Goal: Task Accomplishment & Management: Manage account settings

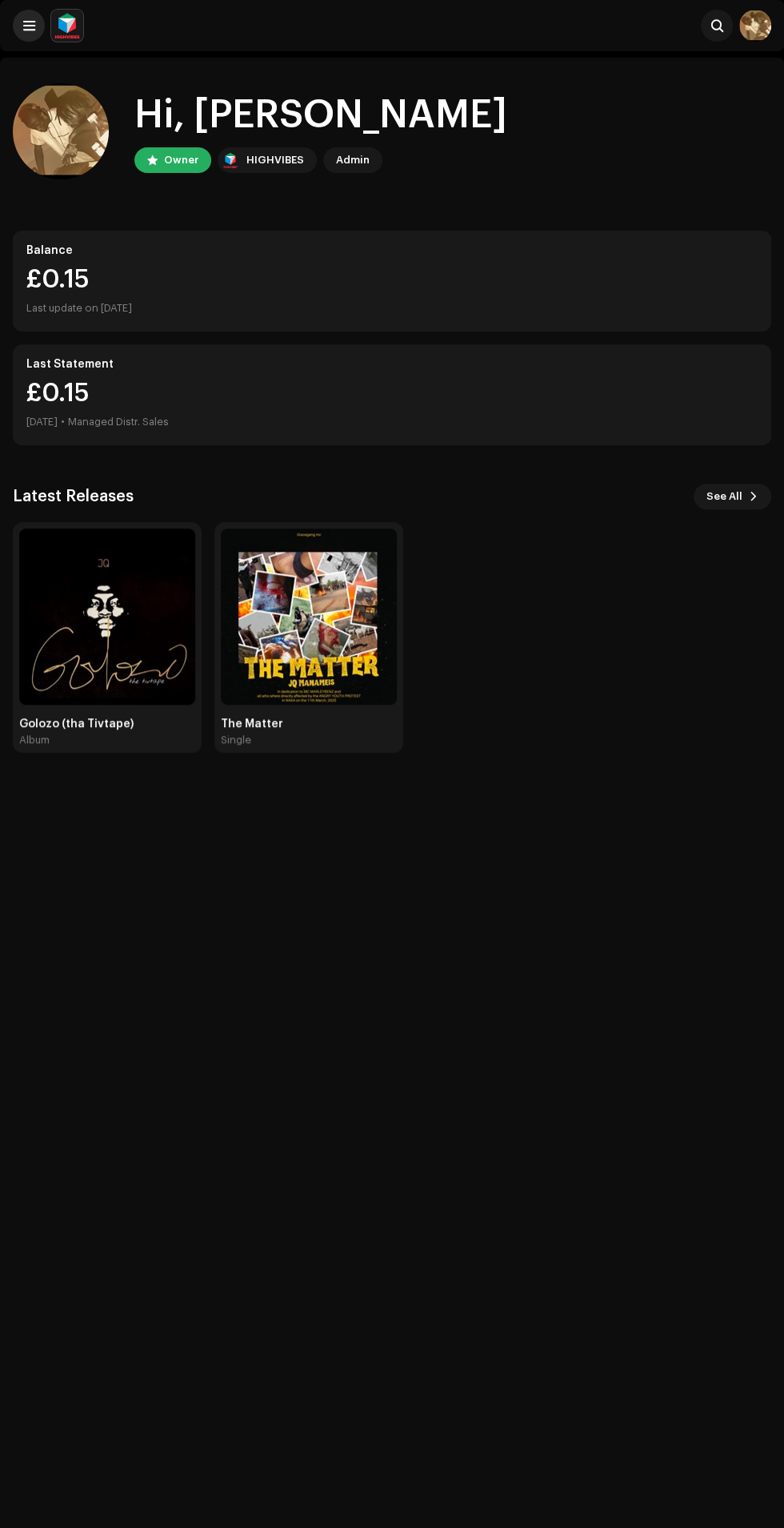
click at [28, 26] on span at bounding box center [29, 26] width 12 height 12
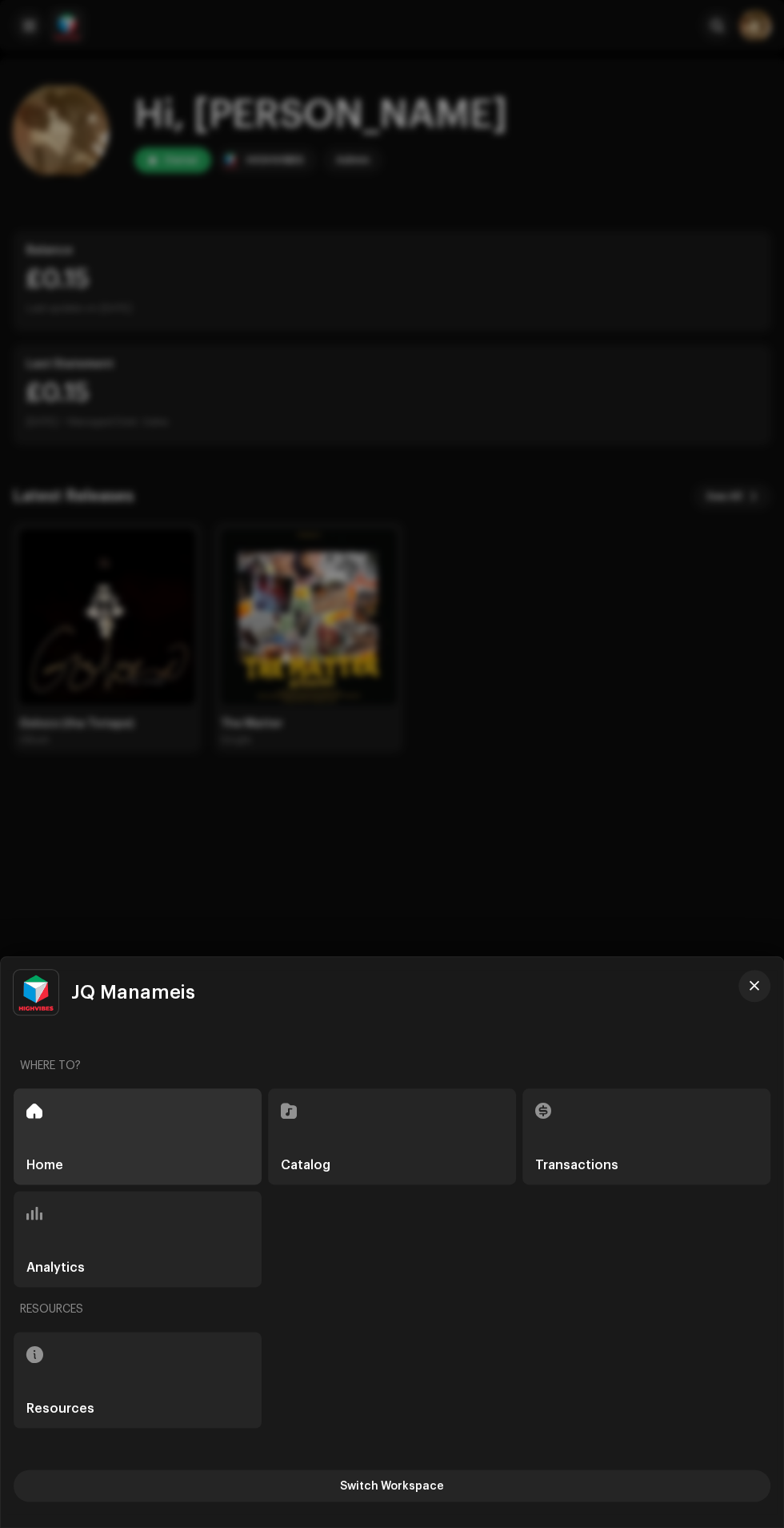
click at [181, 1367] on div "Resources" at bounding box center [137, 1379] width 248 height 96
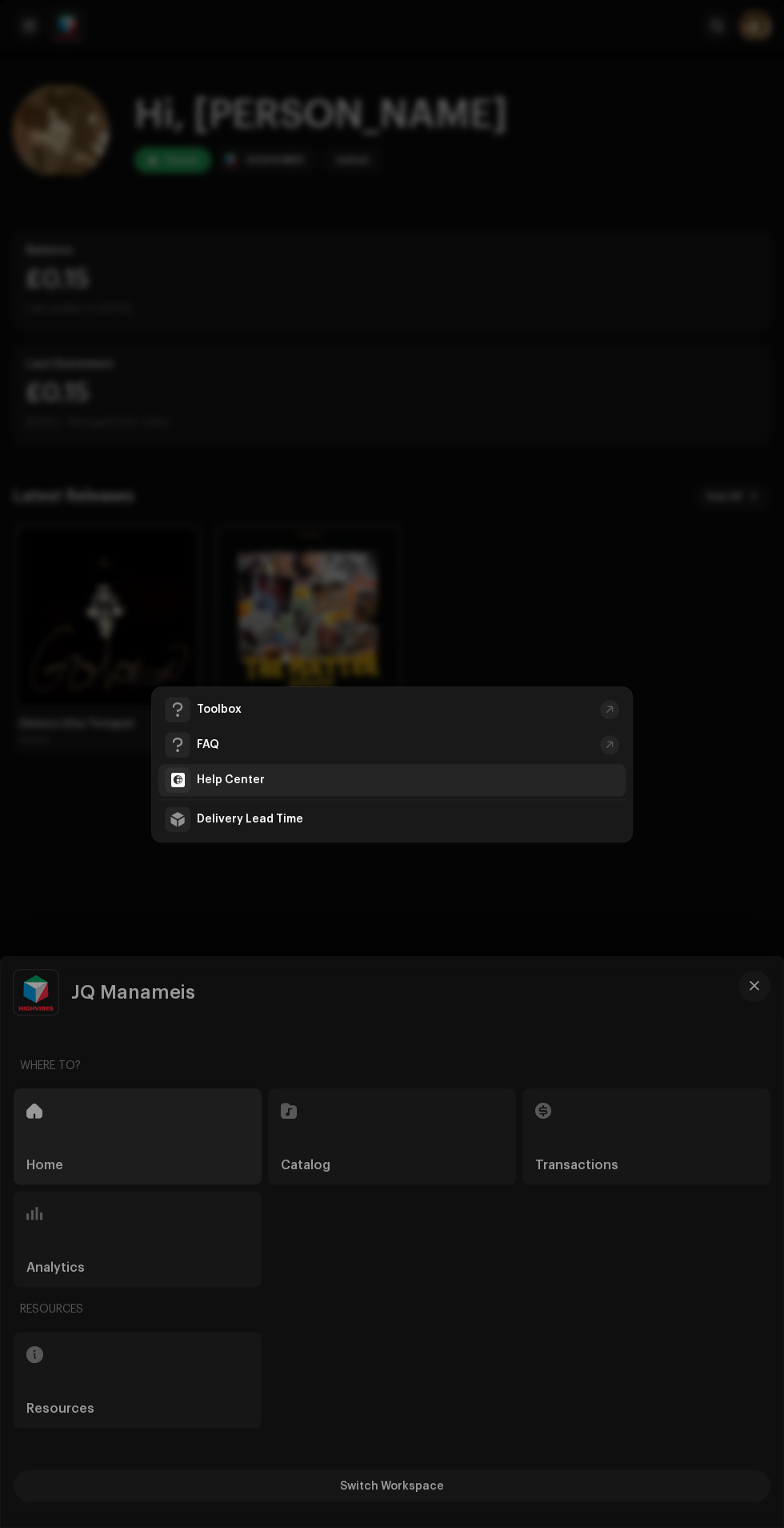
click at [297, 779] on div "Help Center" at bounding box center [408, 780] width 422 height 12
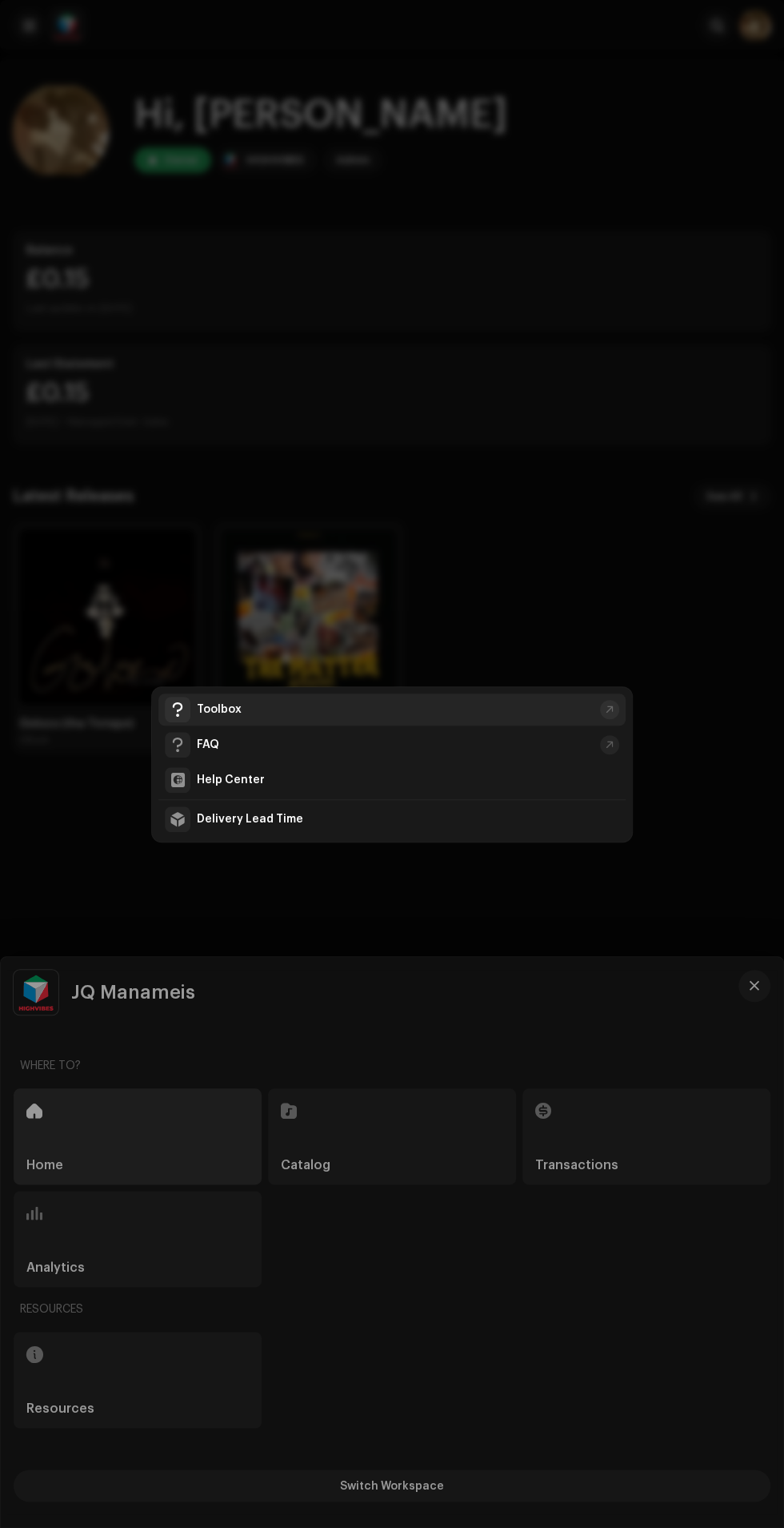
click at [309, 710] on div "Toolbox" at bounding box center [396, 710] width 397 height 12
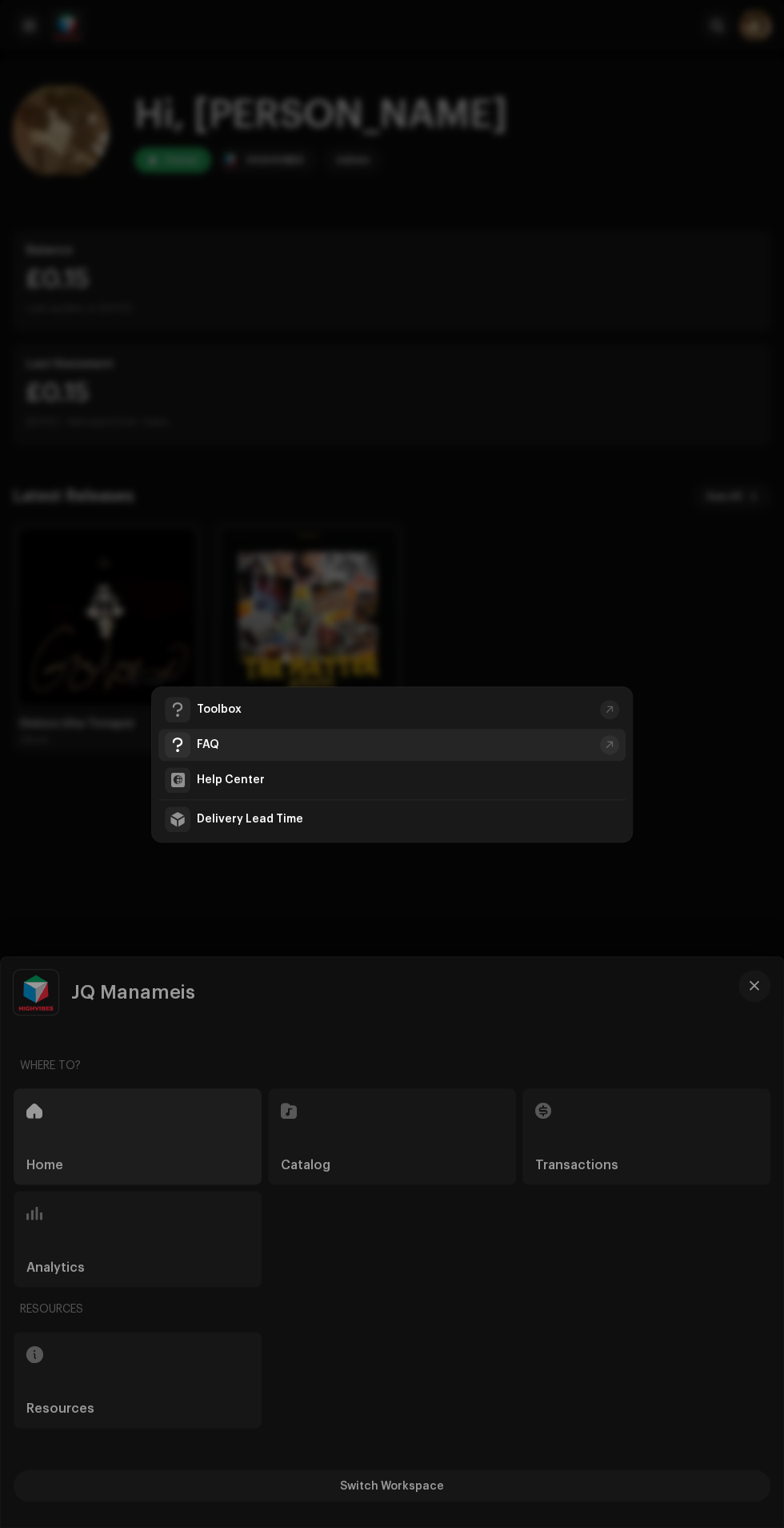
click at [177, 744] on span at bounding box center [178, 744] width 14 height 12
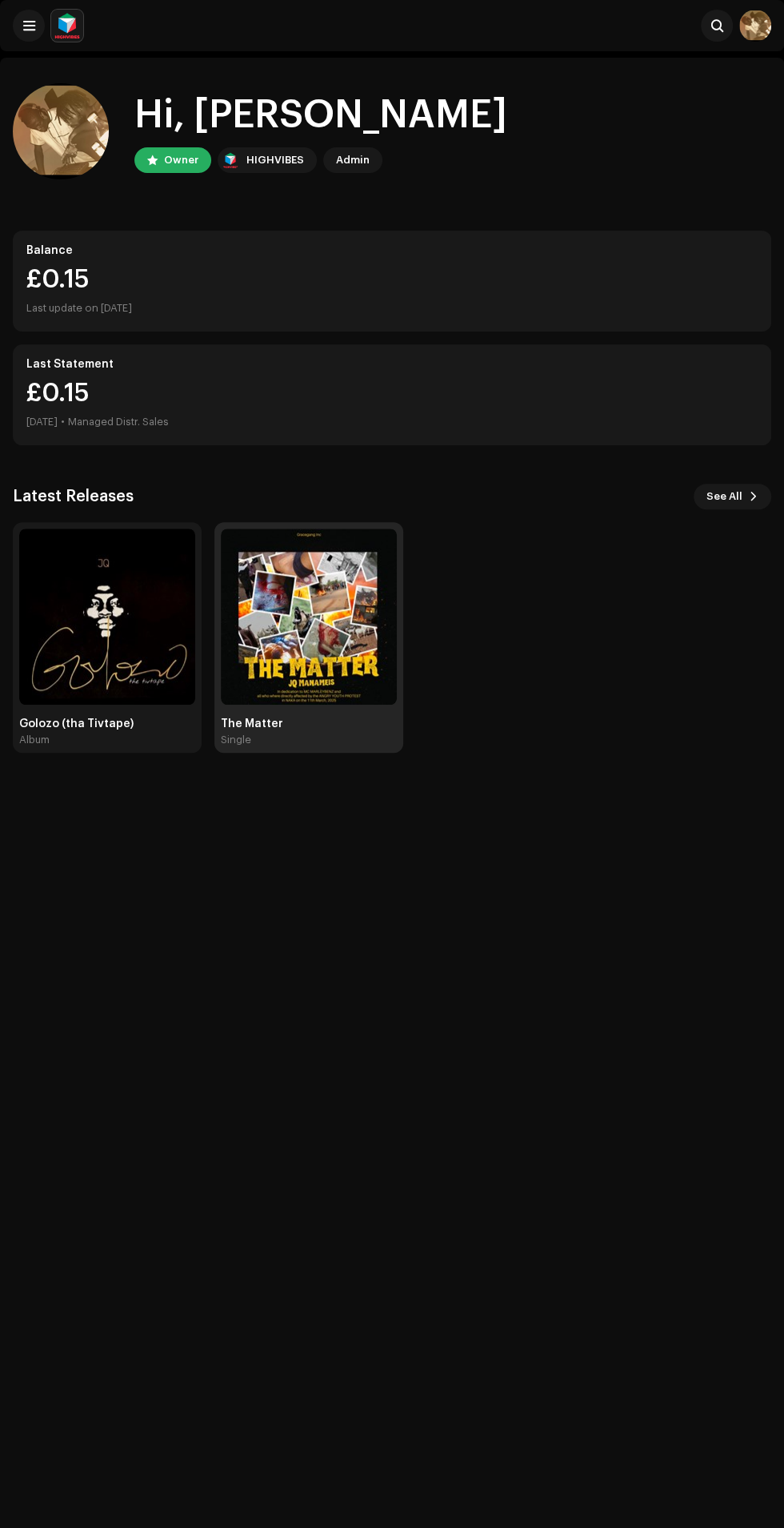
click at [316, 666] on img at bounding box center [309, 616] width 176 height 176
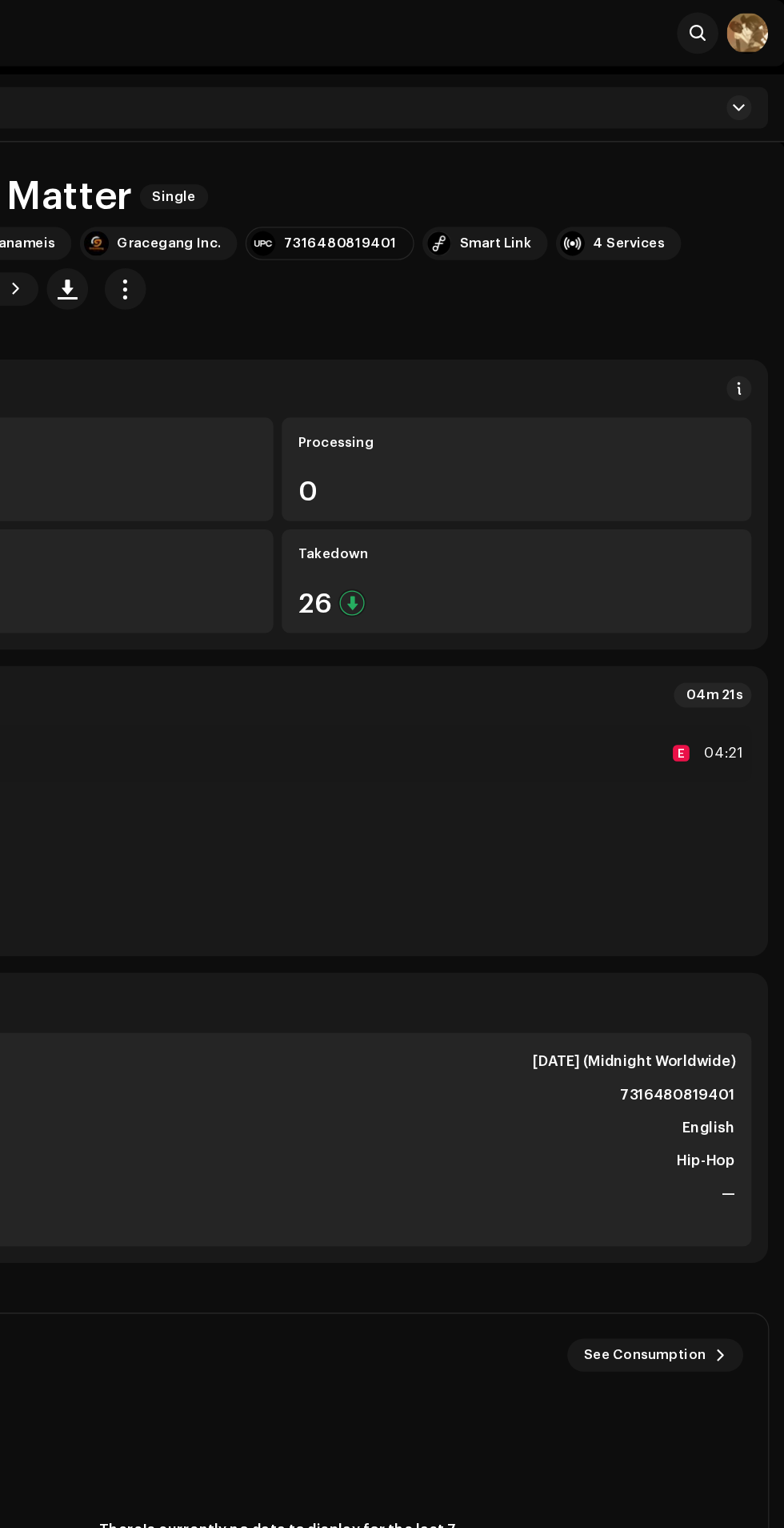
scroll to position [2, 0]
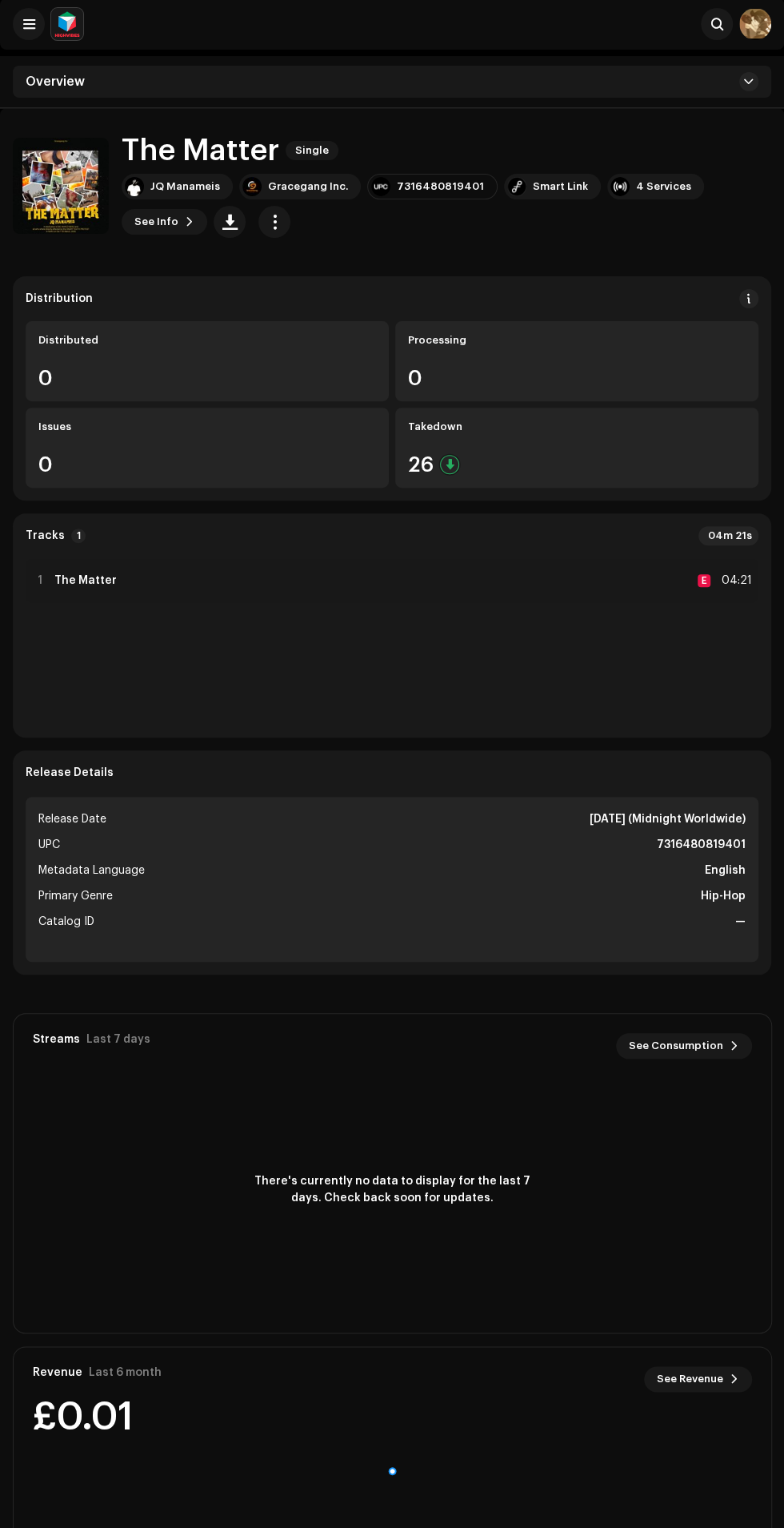
click at [418, 543] on div "Tracks 1 04m 21s" at bounding box center [392, 536] width 733 height 20
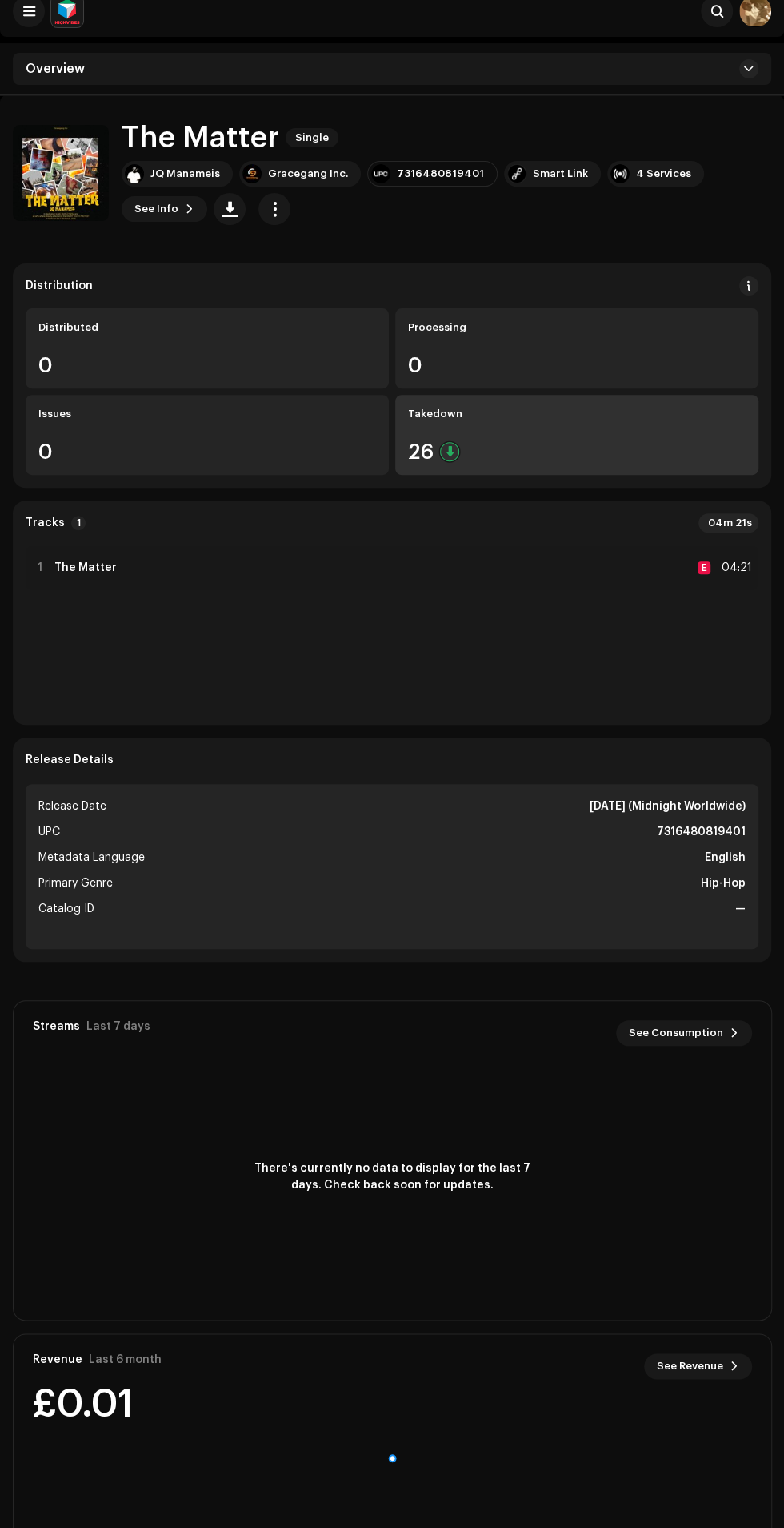
click at [449, 450] on div at bounding box center [450, 452] width 20 height 20
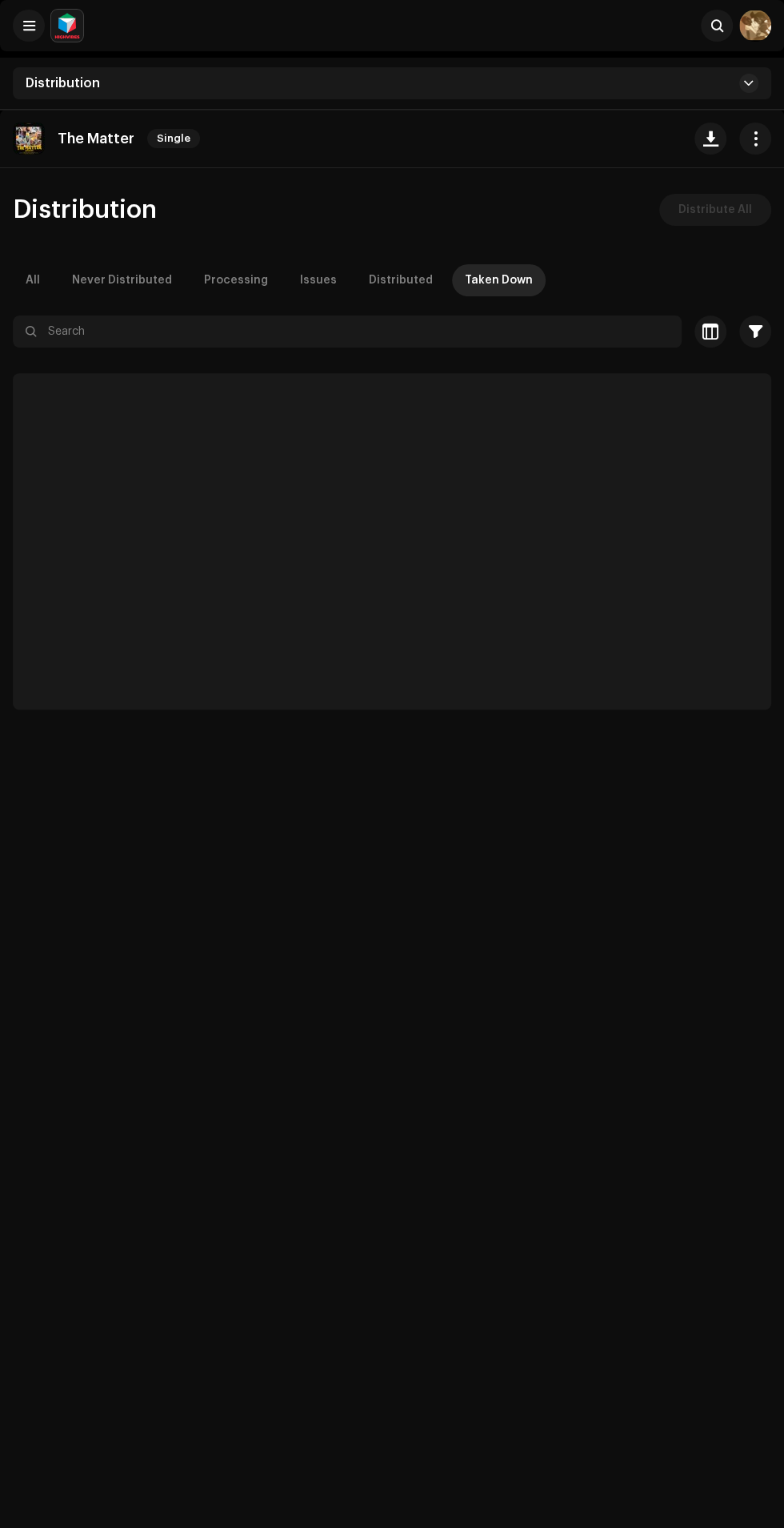
click at [454, 398] on p-skeleton at bounding box center [392, 542] width 759 height 336
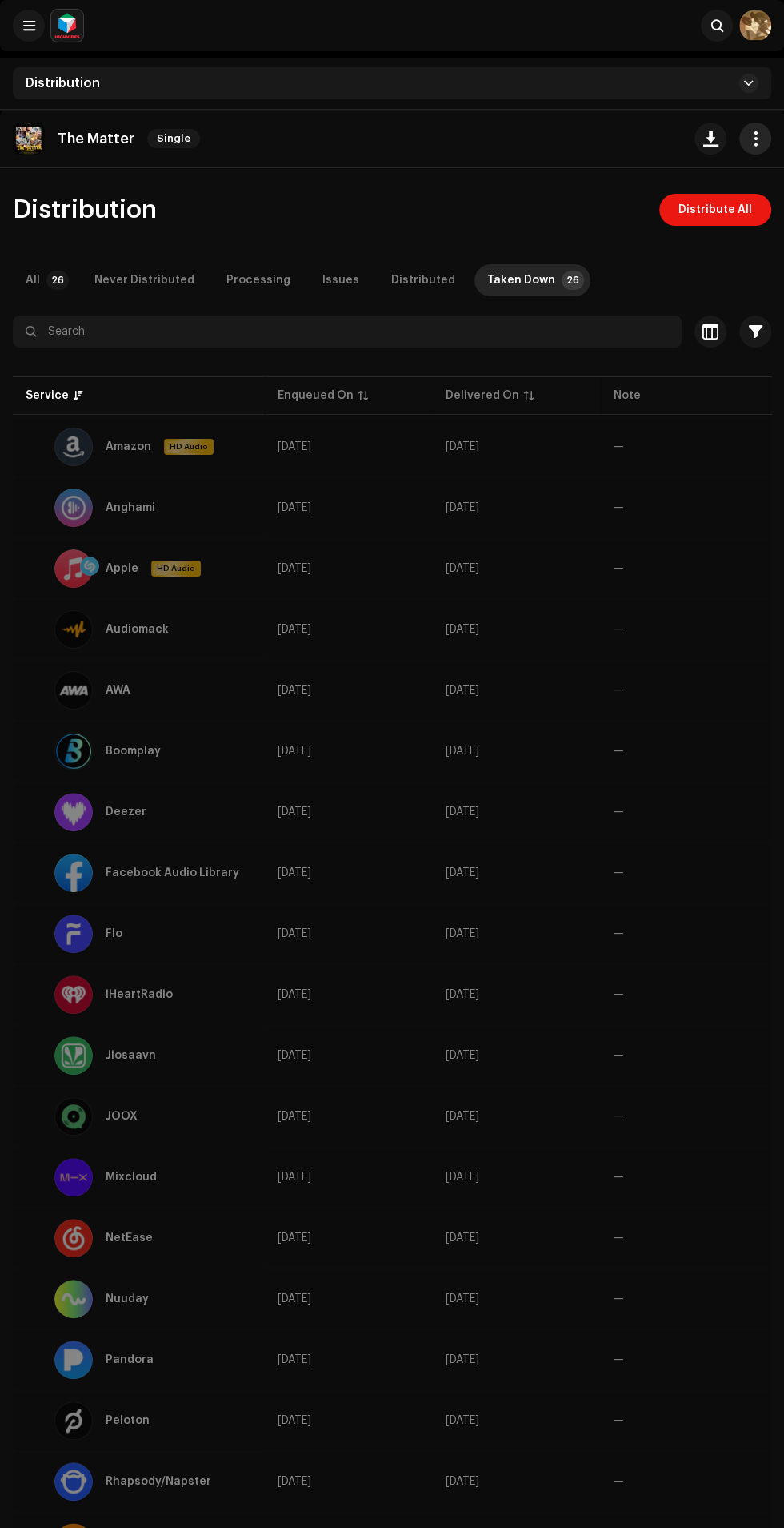
click at [754, 133] on span "button" at bounding box center [756, 139] width 15 height 12
click at [379, 194] on div "Distribution Distribute All" at bounding box center [392, 210] width 759 height 32
click at [744, 929] on span "—" at bounding box center [685, 934] width 142 height 12
click at [744, 869] on span "—" at bounding box center [685, 873] width 142 height 12
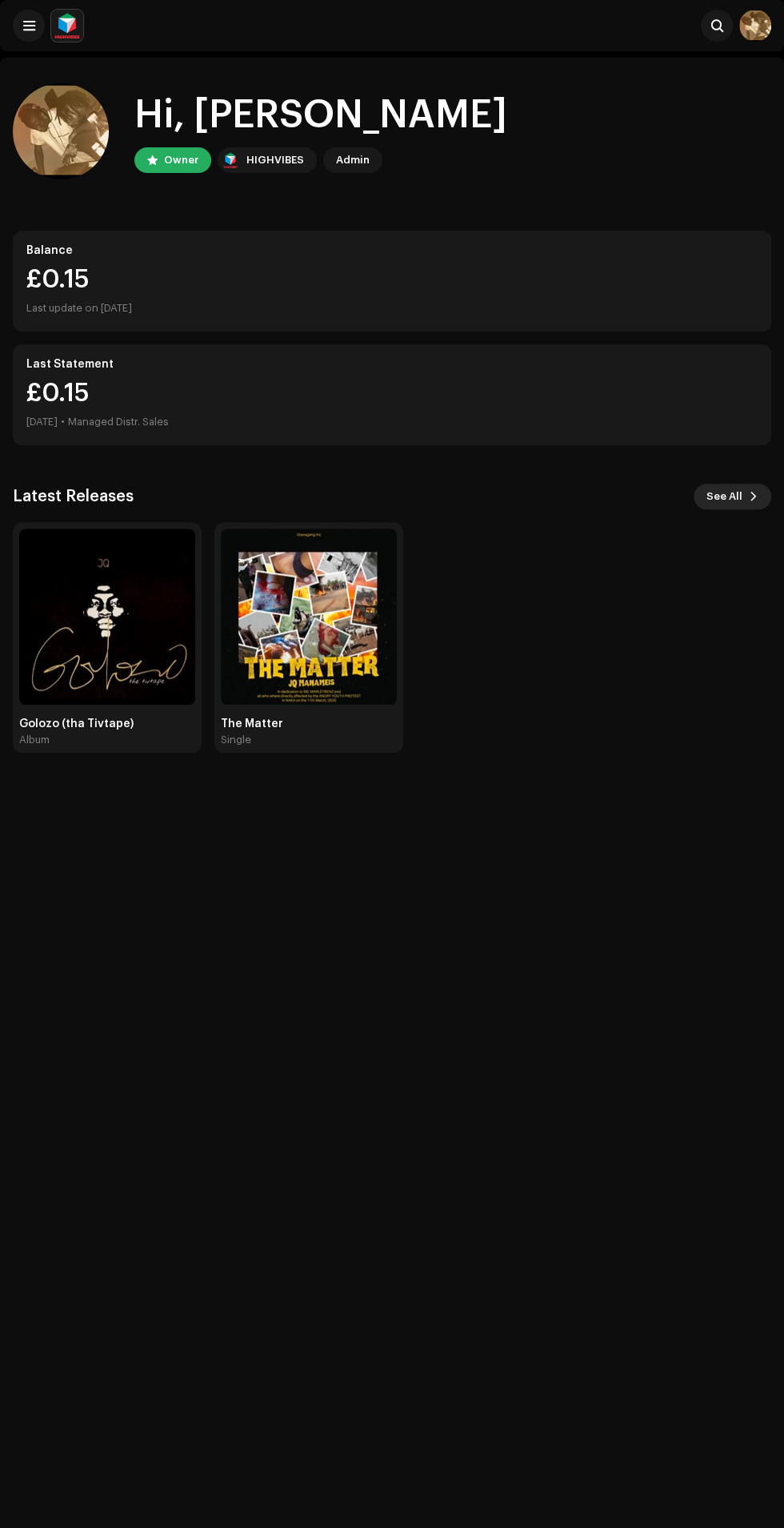
click at [724, 495] on span "See All" at bounding box center [724, 496] width 36 height 32
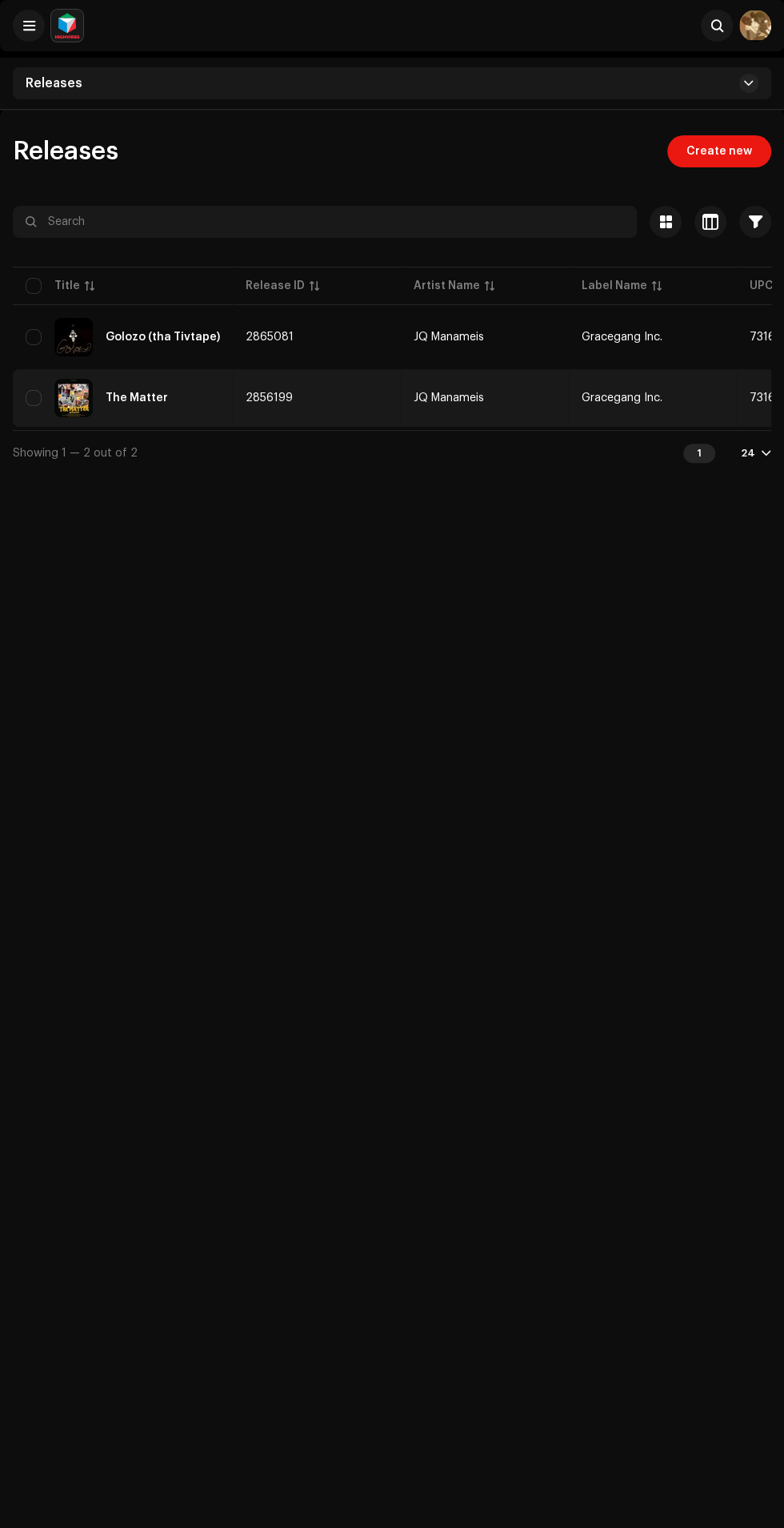
click at [60, 397] on img at bounding box center [73, 398] width 38 height 38
click at [34, 392] on input "checkbox" at bounding box center [34, 398] width 16 height 16
checkbox input "true"
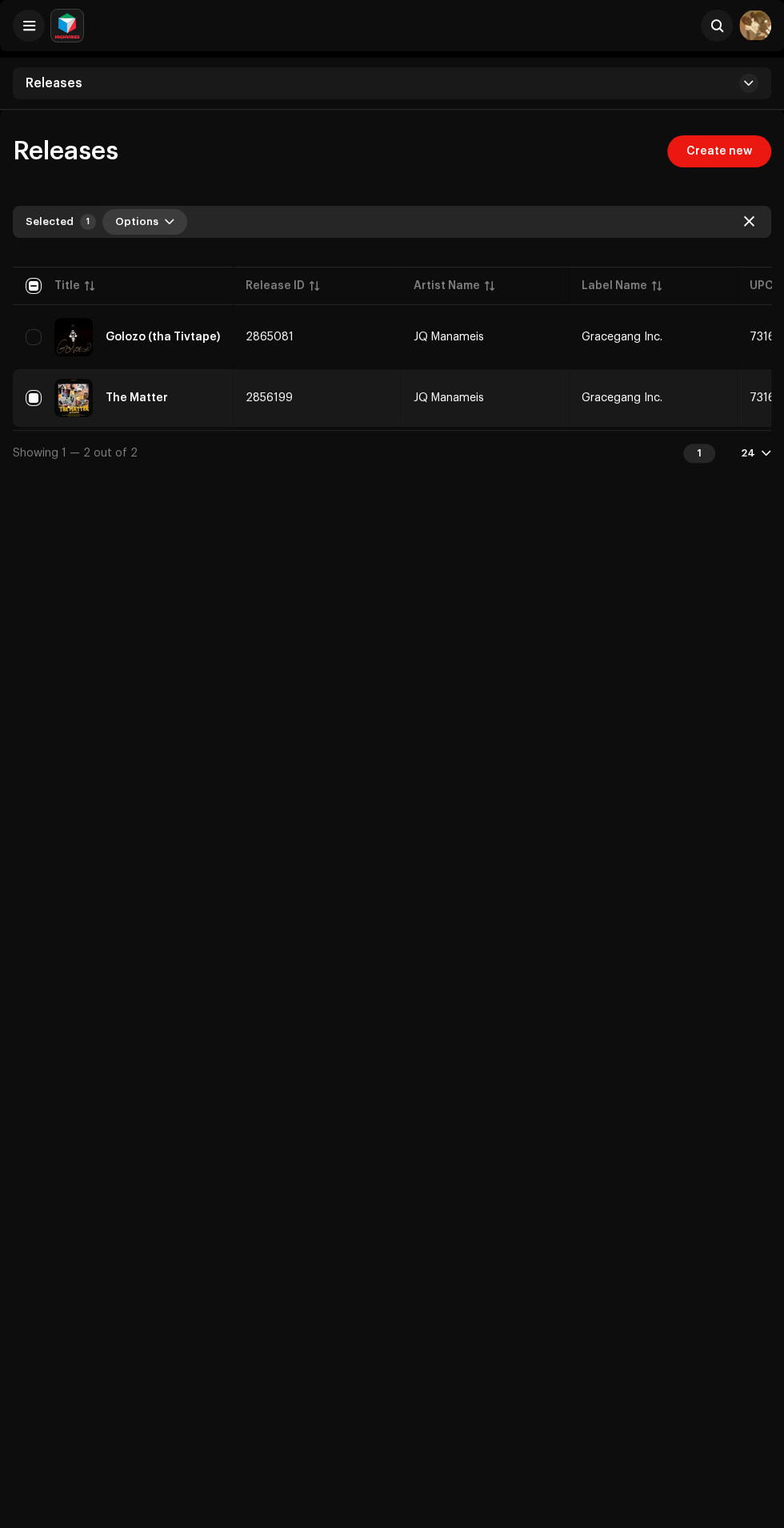
click at [153, 221] on button "Options" at bounding box center [144, 221] width 84 height 26
click at [138, 213] on span "Options" at bounding box center [137, 221] width 44 height 32
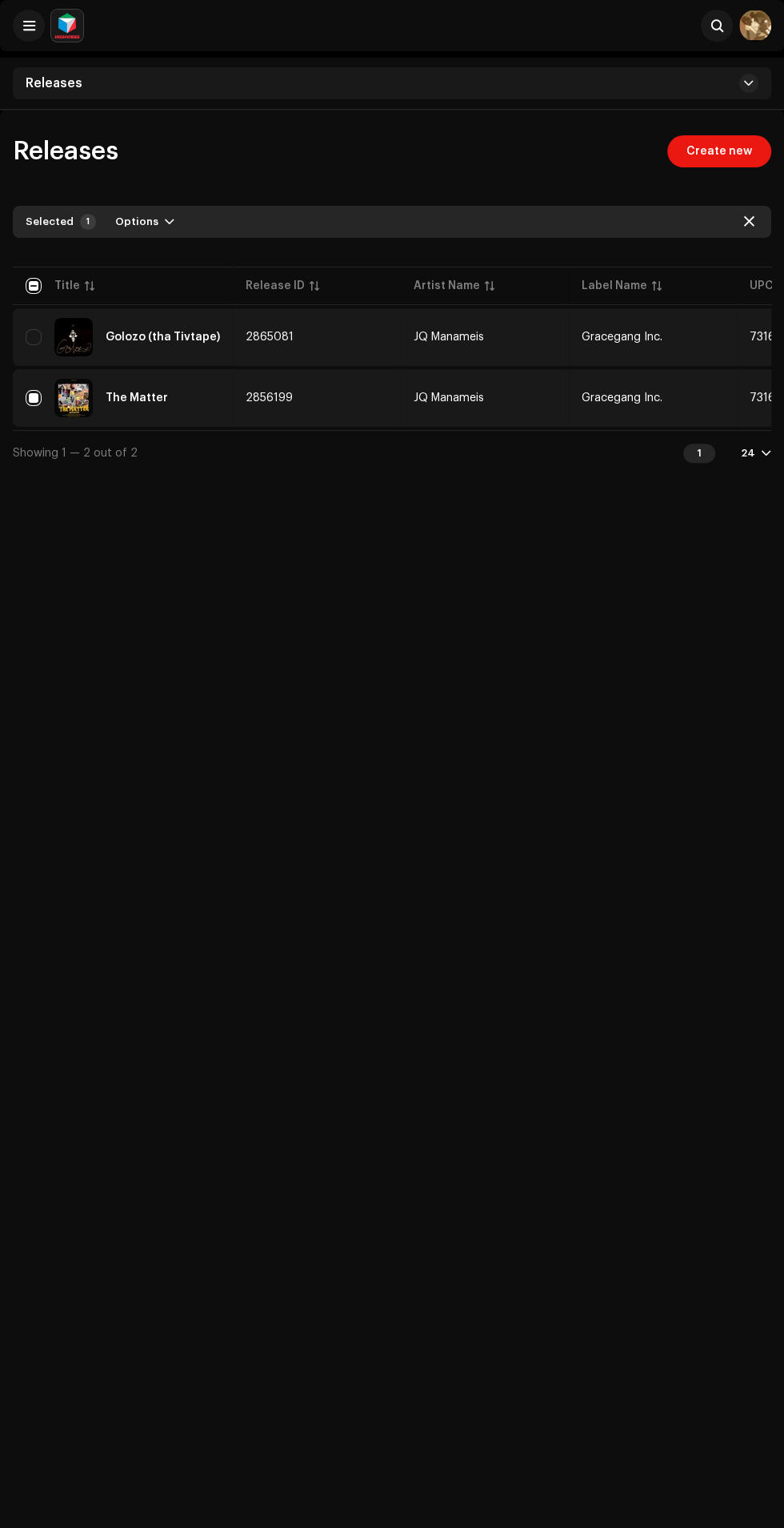
click at [54, 334] on img at bounding box center [73, 336] width 38 height 38
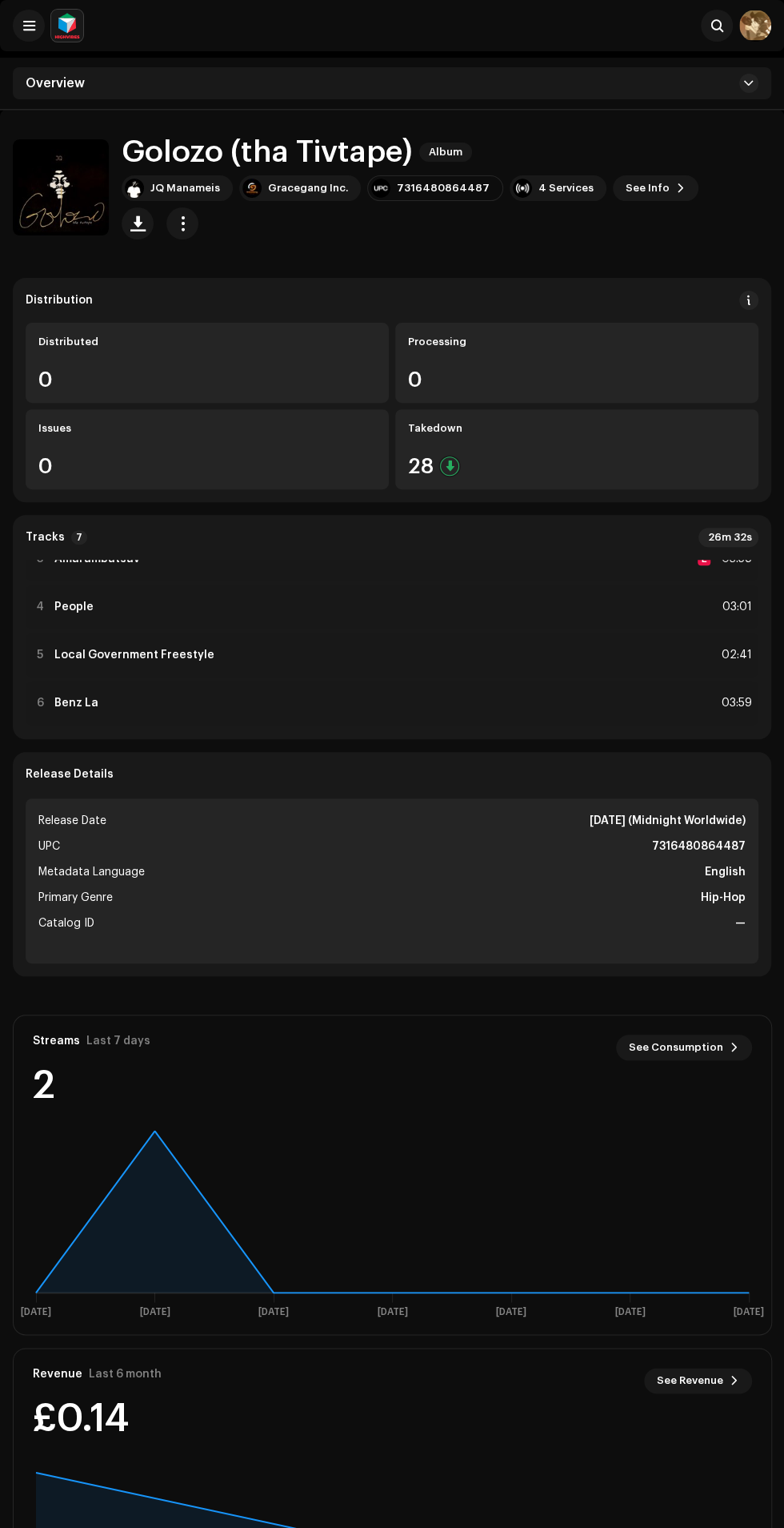
scroll to position [180, 0]
click at [16, 181] on img at bounding box center [60, 188] width 96 height 96
click at [16, 277] on div "Distribution Distributed 0 Processing 0 Issues 0 Takedown 28" at bounding box center [392, 390] width 759 height 224
click at [539, 195] on div "4 Services" at bounding box center [566, 188] width 55 height 12
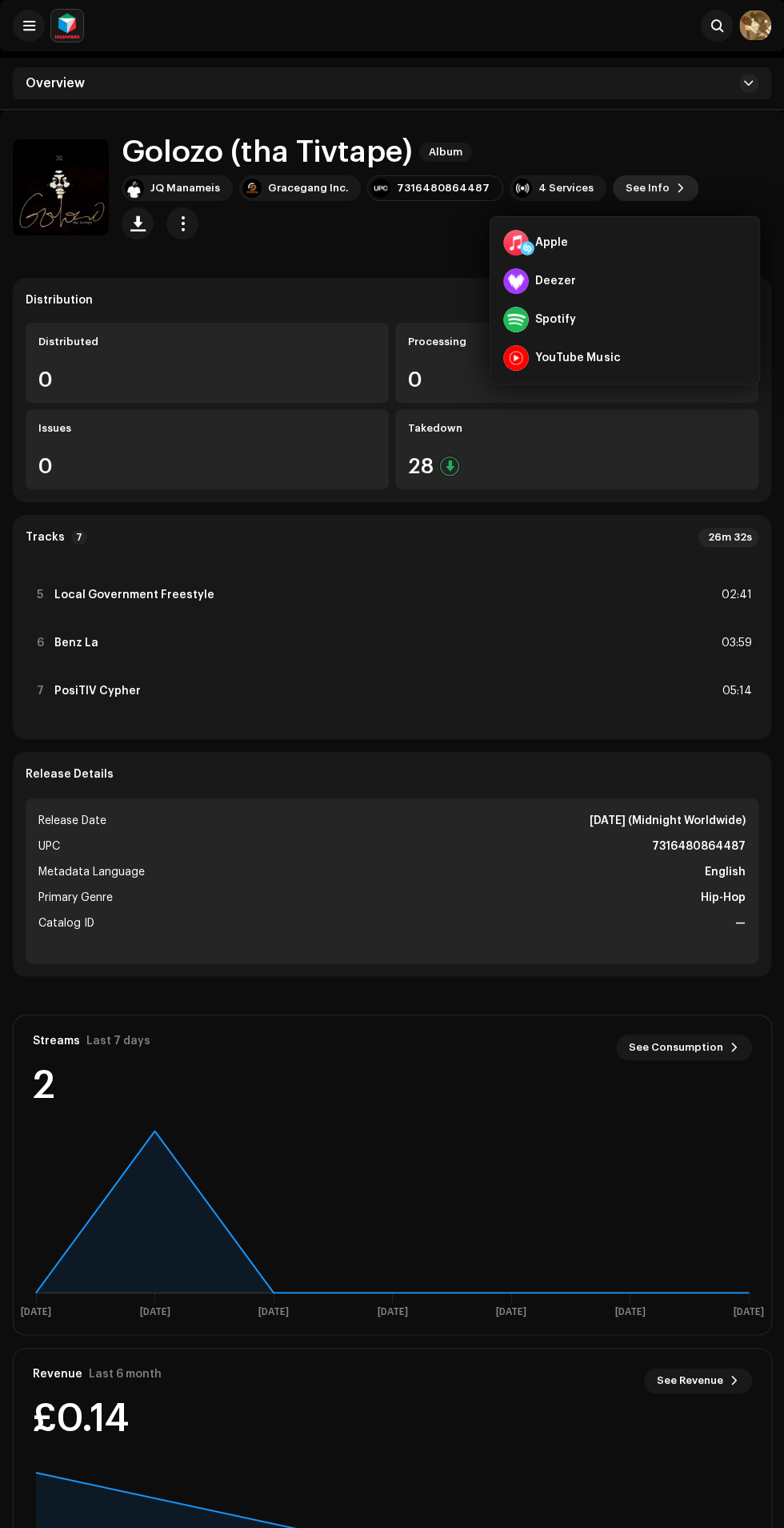
click at [626, 197] on span "See Info" at bounding box center [648, 189] width 44 height 32
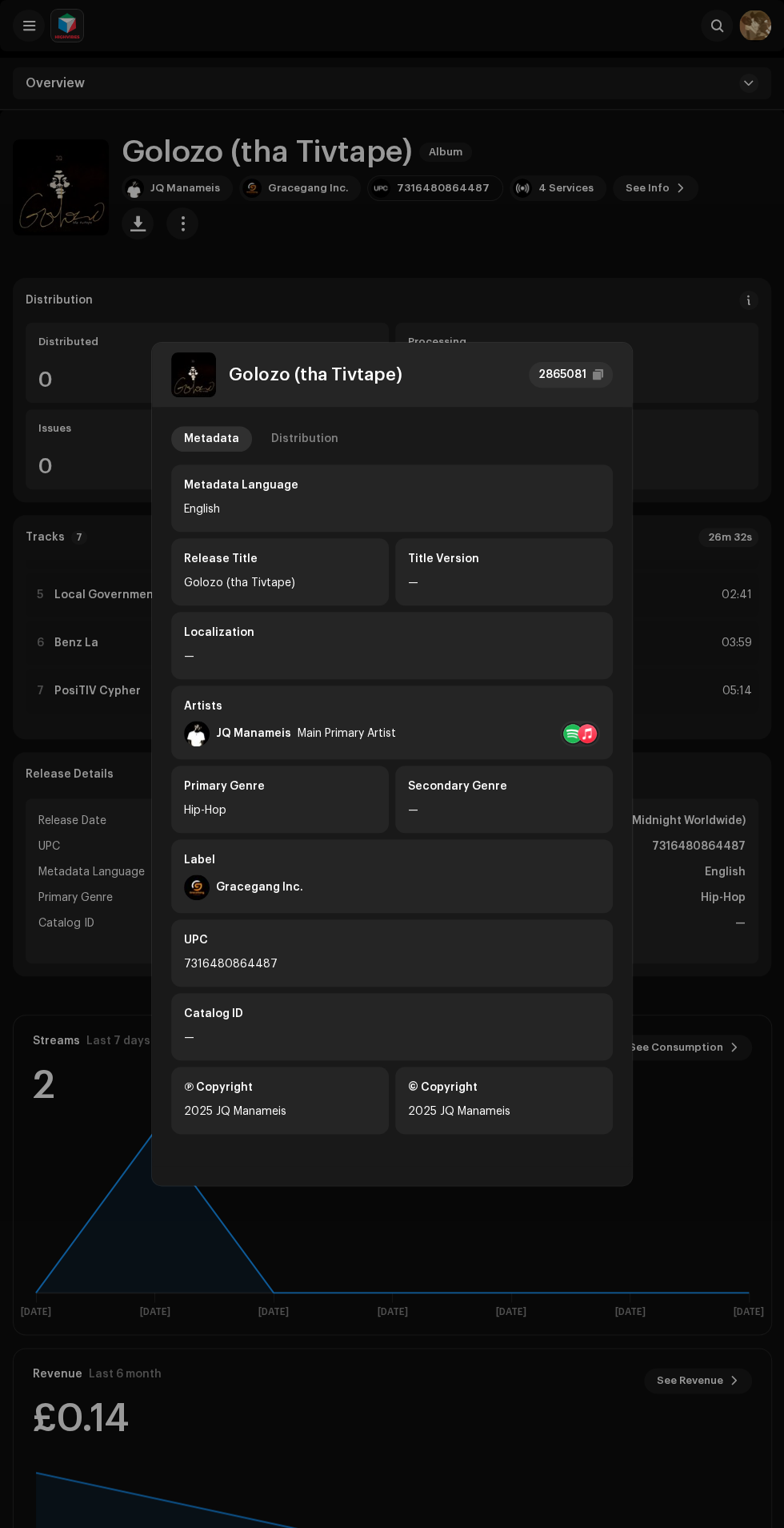
click at [309, 393] on div "Golozo (tha Tivtape)" at bounding box center [287, 374] width 231 height 44
click at [297, 432] on div "Distribution" at bounding box center [305, 438] width 68 height 26
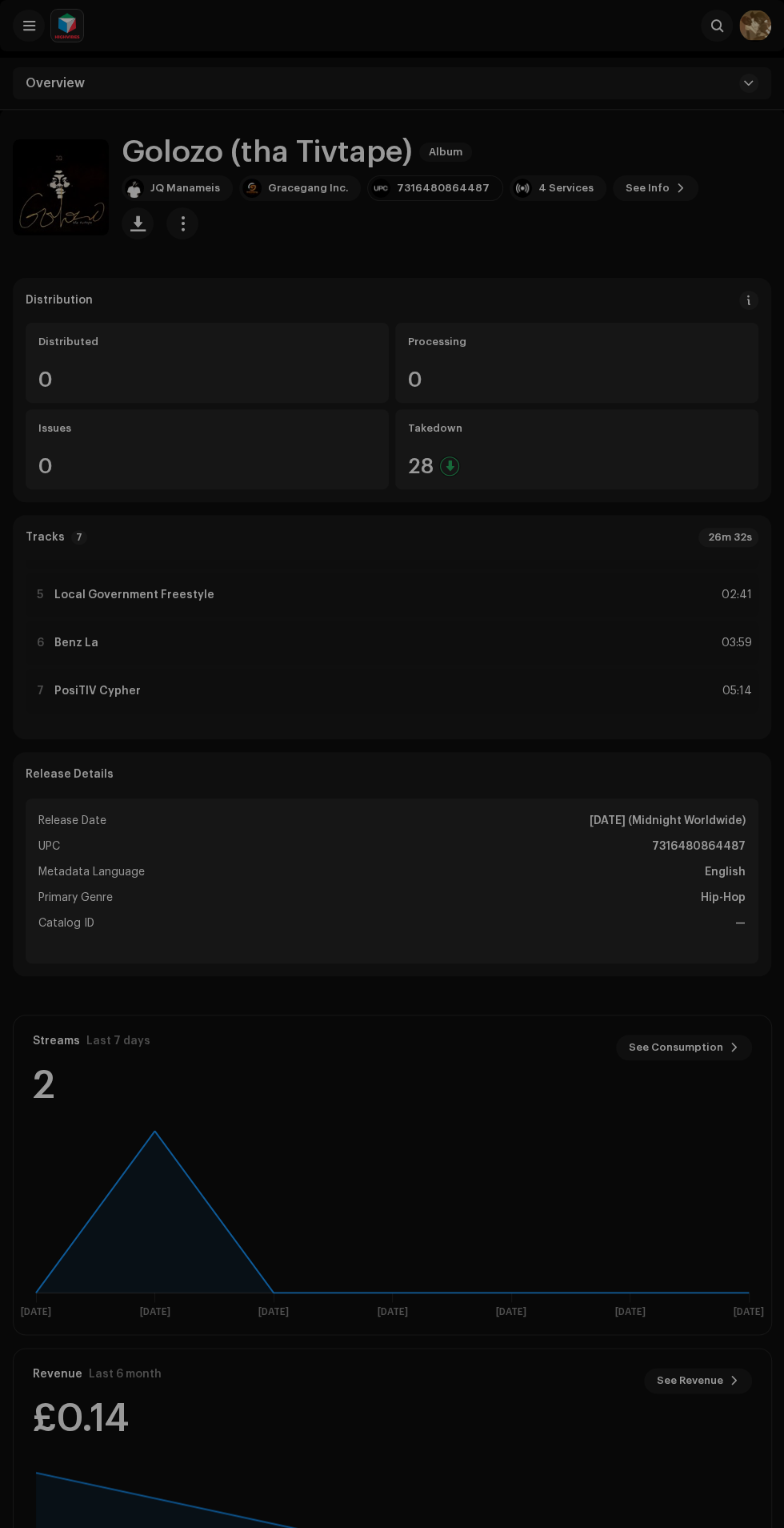
click at [68, 264] on div "Golozo (tha Tivtape) 2865081 Metadata Distribution Release Date [DATE] (Midnigh…" at bounding box center [392, 764] width 784 height 1528
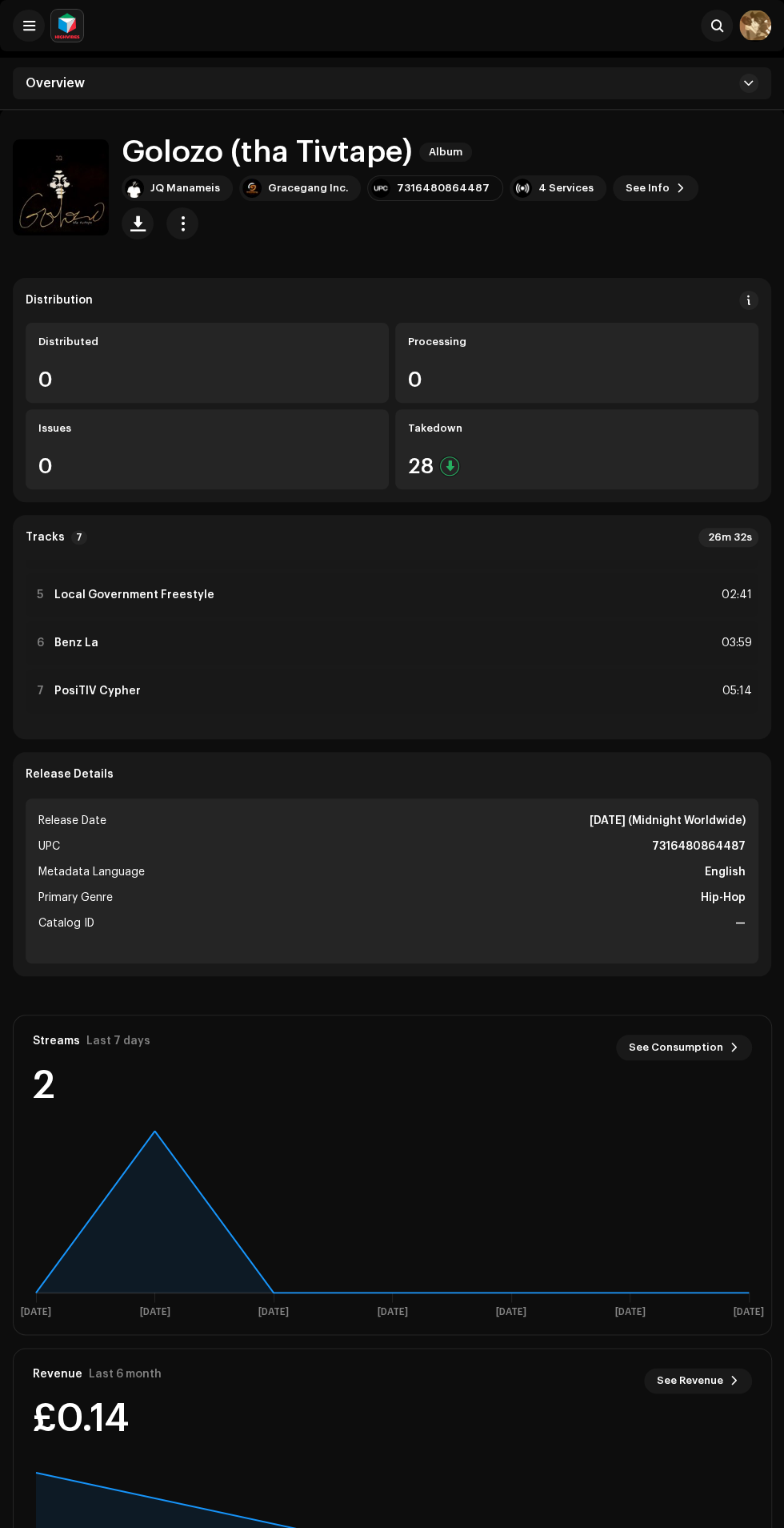
click at [746, 20] on img at bounding box center [756, 26] width 32 height 32
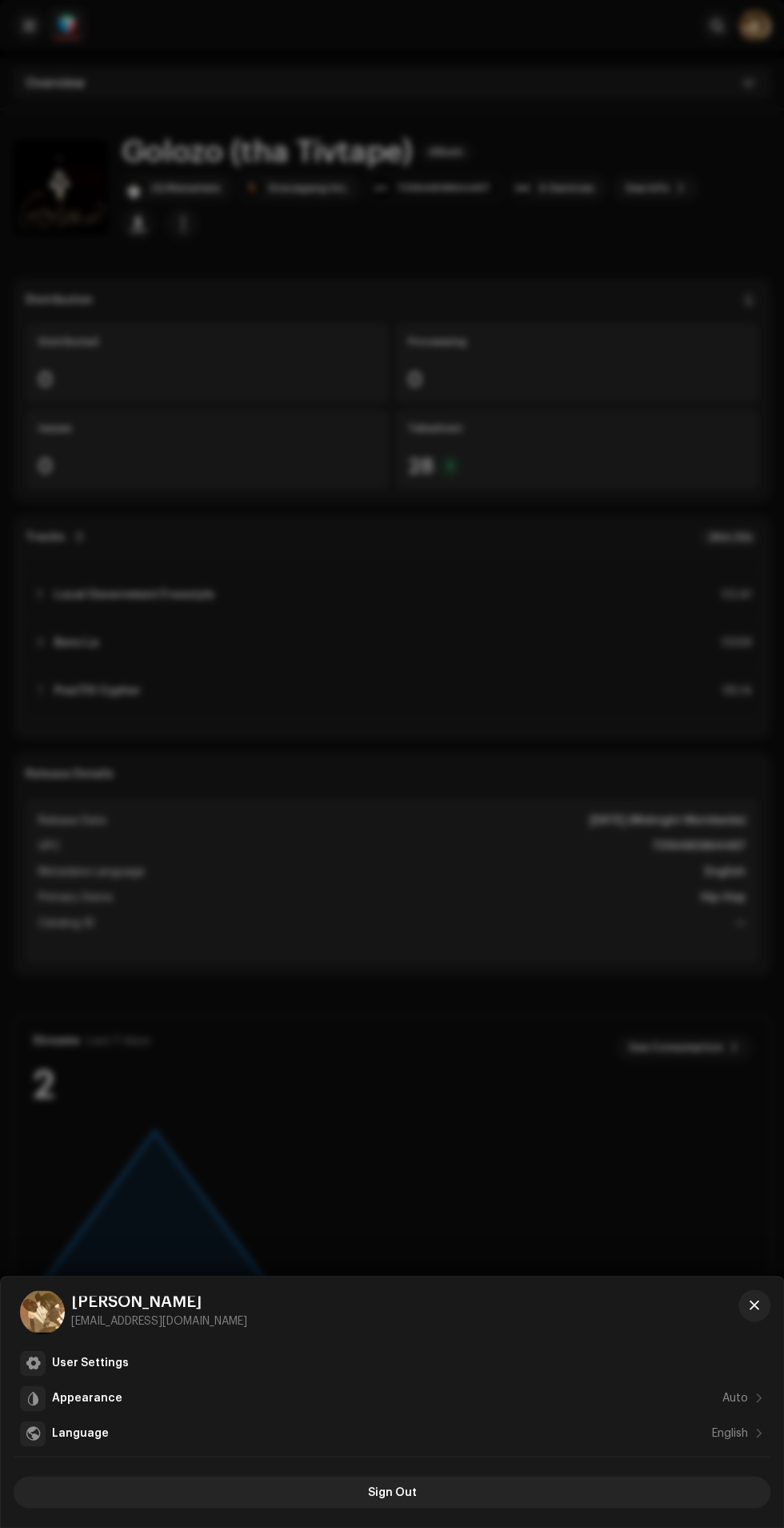
click at [459, 1457] on div at bounding box center [392, 1456] width 757 height 1
click at [446, 1486] on button "Sign Out" at bounding box center [392, 1492] width 757 height 32
